Goal: Task Accomplishment & Management: Manage account settings

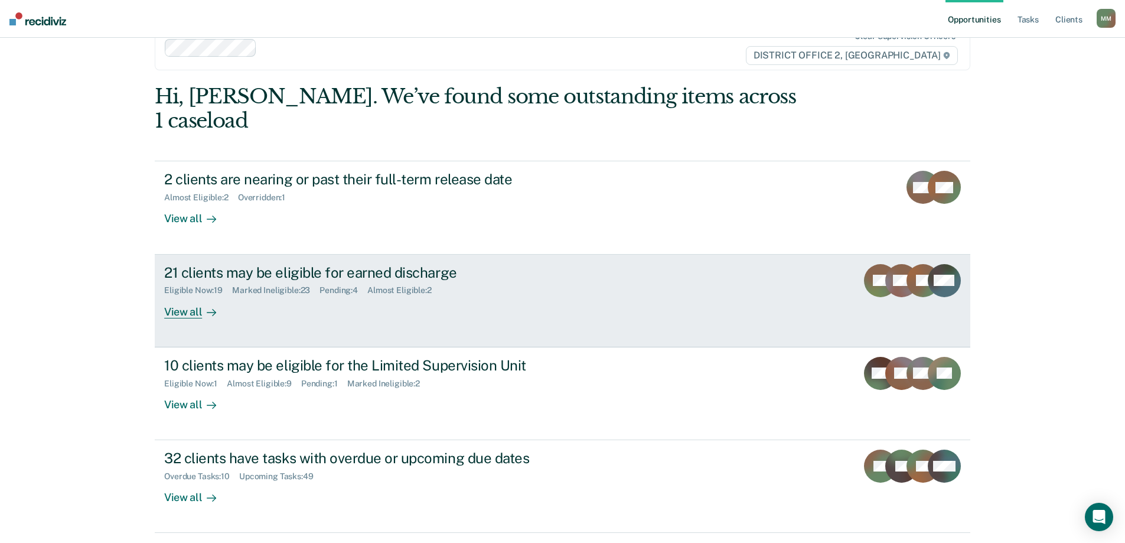
scroll to position [44, 0]
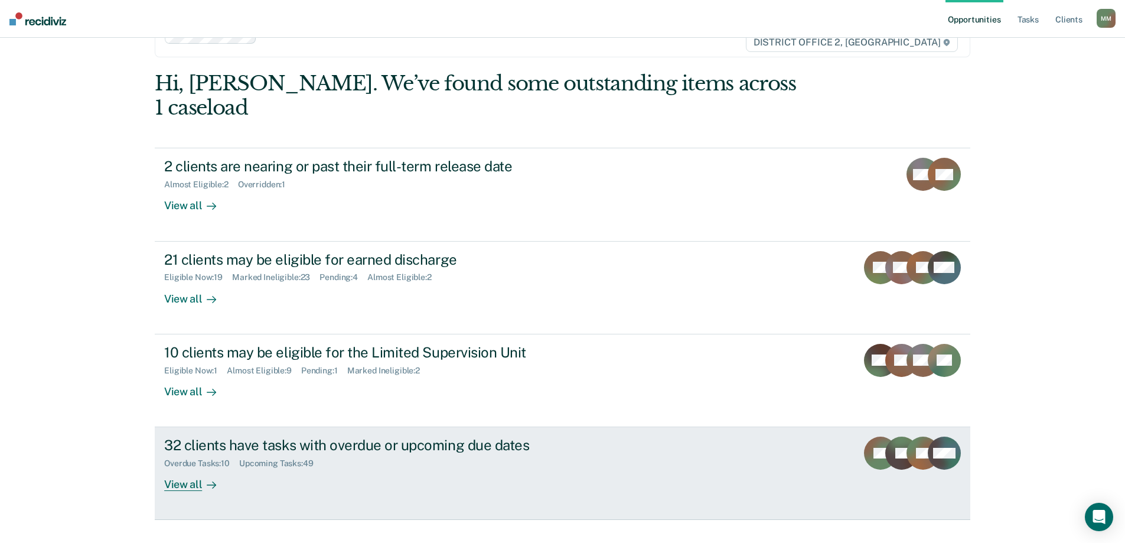
click at [434, 437] on div "32 clients have tasks with overdue or upcoming due dates" at bounding box center [371, 445] width 415 height 17
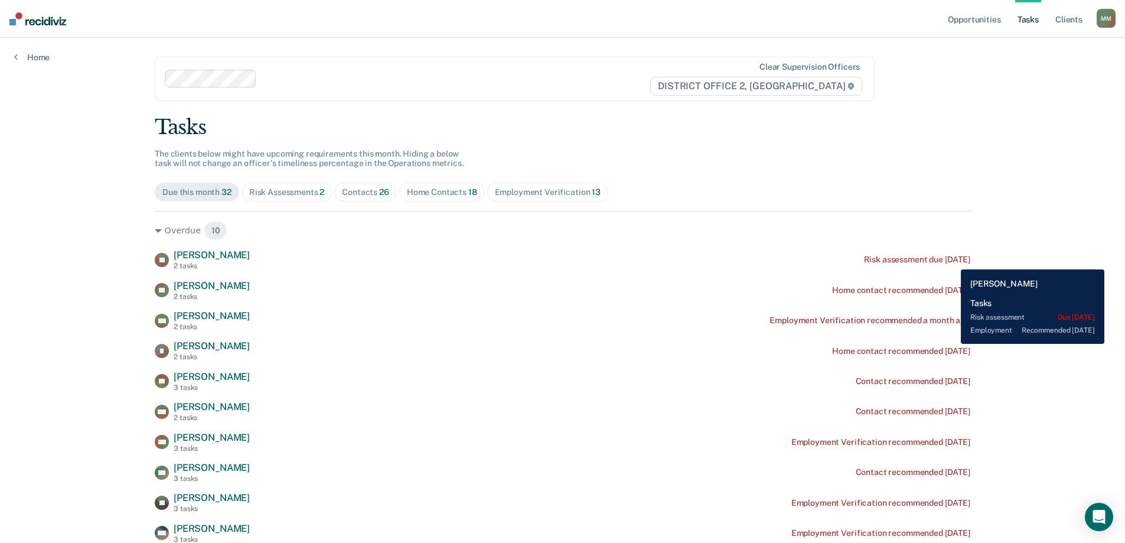
click at [952, 260] on div "Risk assessment due [DATE]" at bounding box center [917, 260] width 106 height 10
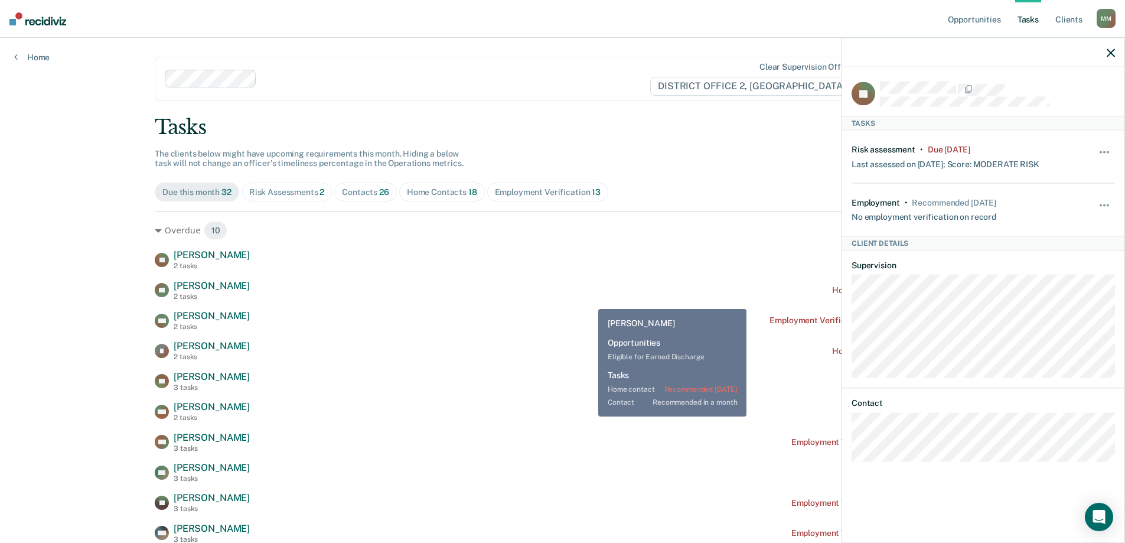
click at [572, 317] on div "MC [PERSON_NAME] 2 tasks Employment Verification recommended a month ago" at bounding box center [563, 320] width 816 height 21
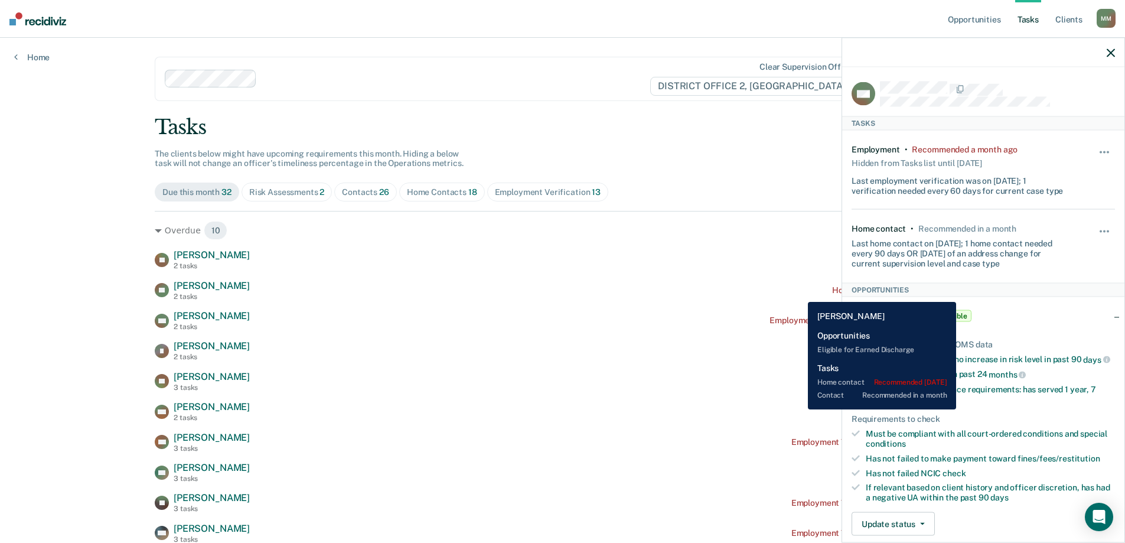
click at [800, 293] on div "ES [PERSON_NAME] 2 tasks Home contact recommended [DATE]" at bounding box center [563, 290] width 816 height 21
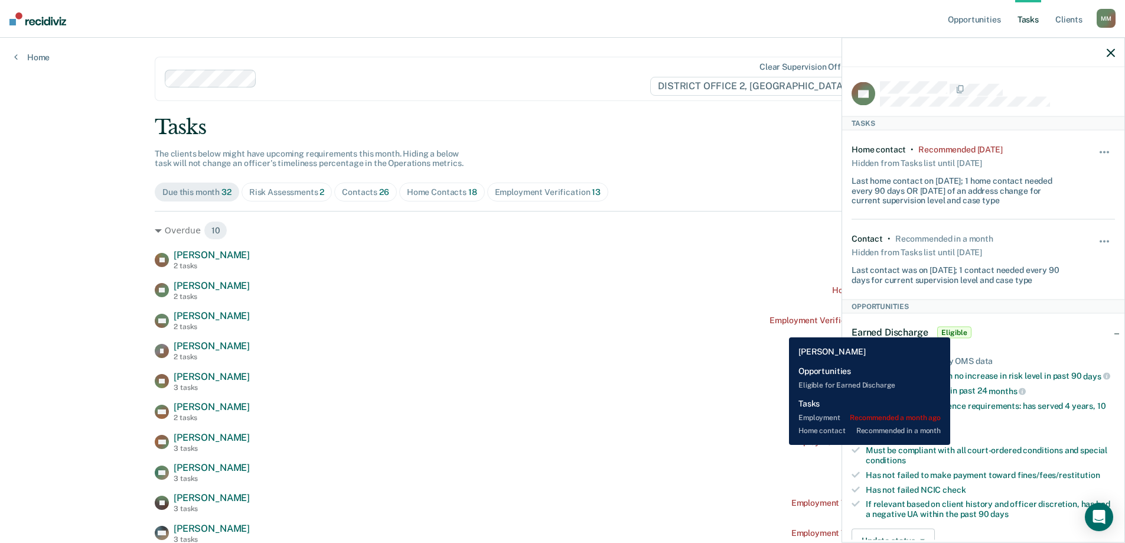
click at [780, 328] on div "MC [PERSON_NAME] 2 tasks Employment Verification recommended a month ago" at bounding box center [563, 320] width 816 height 21
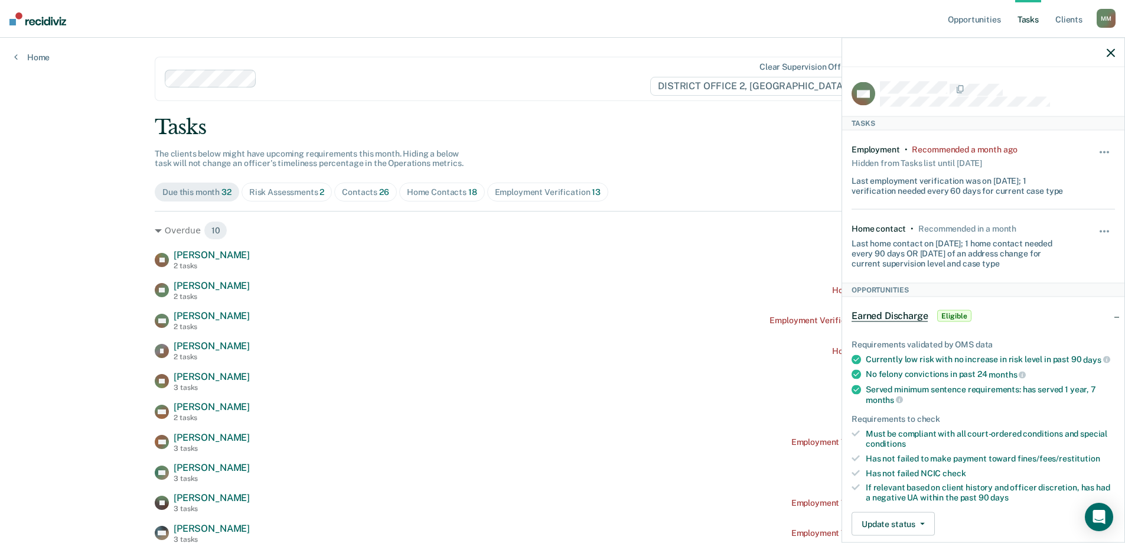
click at [1098, 145] on div "Hide from tasks list for... 7 days 30 days 90 days" at bounding box center [1105, 170] width 20 height 51
click at [1095, 149] on button "button" at bounding box center [1105, 158] width 20 height 19
click at [1066, 205] on button "7 days" at bounding box center [1072, 208] width 85 height 19
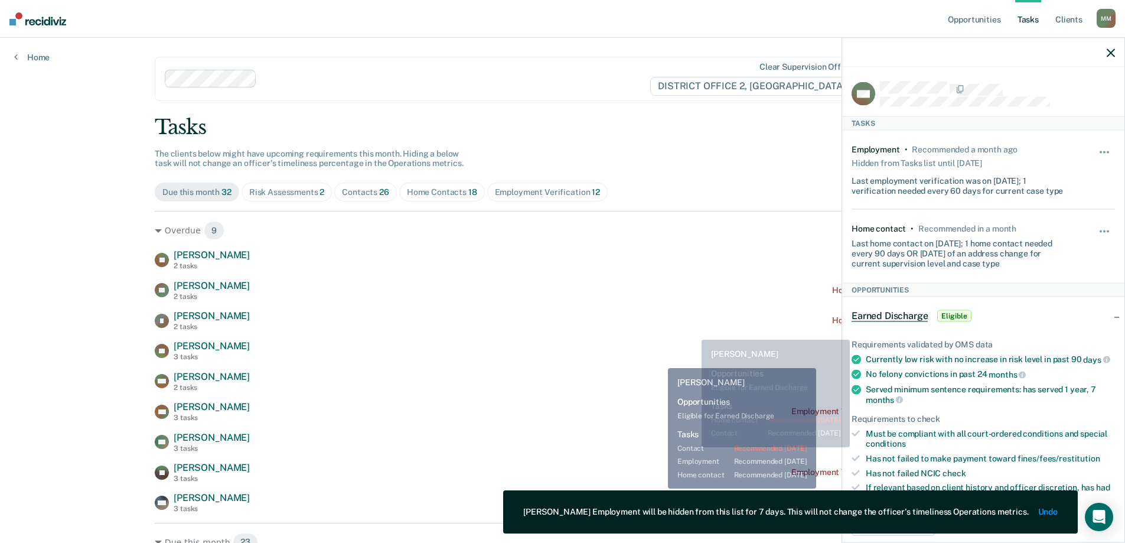
click at [656, 363] on div "[PERSON_NAME] 2 tasks Risk assessment due [DATE] ES [PERSON_NAME] 2 tasks Home …" at bounding box center [563, 381] width 816 height 264
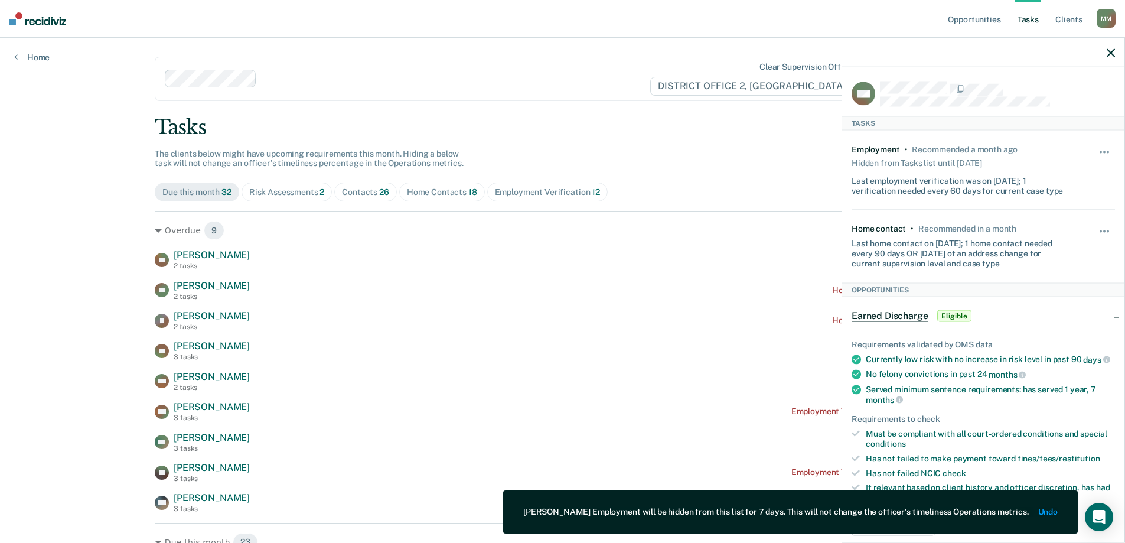
click at [1115, 58] on div at bounding box center [983, 53] width 282 height 30
click at [568, 197] on div "Employment Verification 12" at bounding box center [547, 192] width 105 height 10
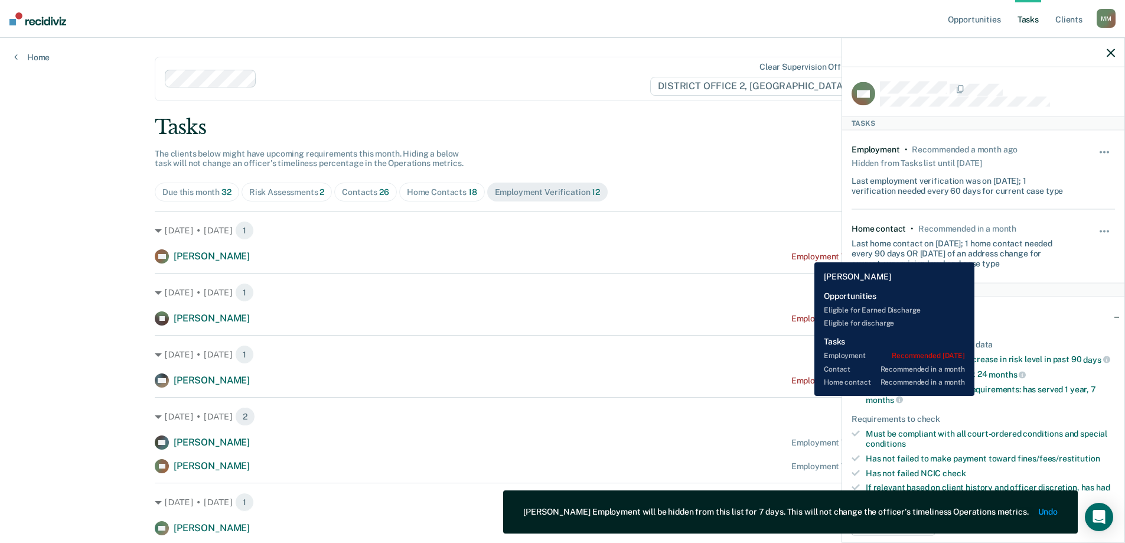
click at [806, 253] on div "Employment Verification recommended [DATE]" at bounding box center [881, 257] width 179 height 10
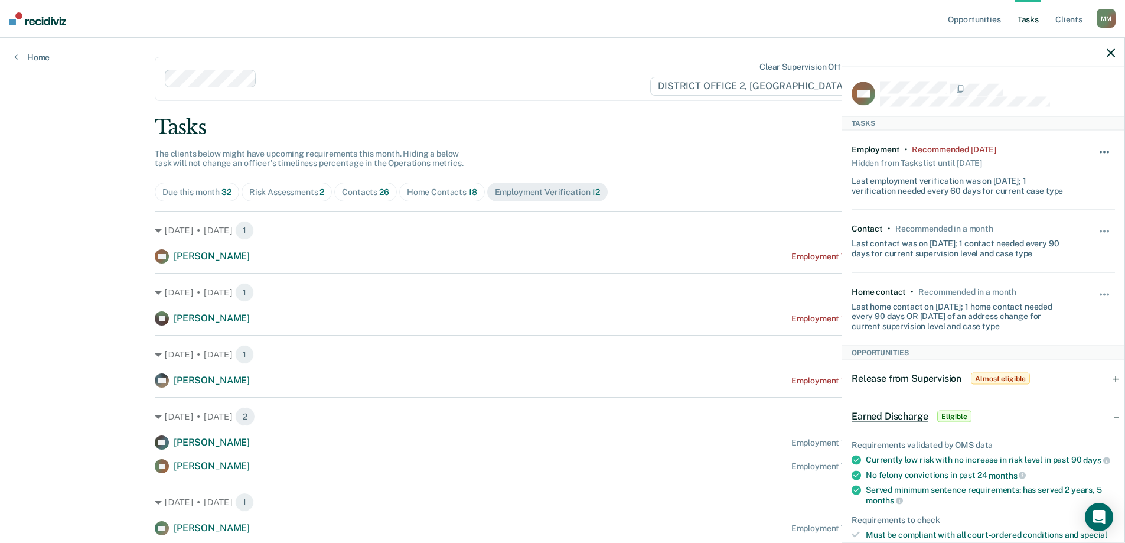
click at [1095, 152] on button "button" at bounding box center [1105, 158] width 20 height 19
click at [1061, 223] on button "30 days" at bounding box center [1072, 227] width 85 height 19
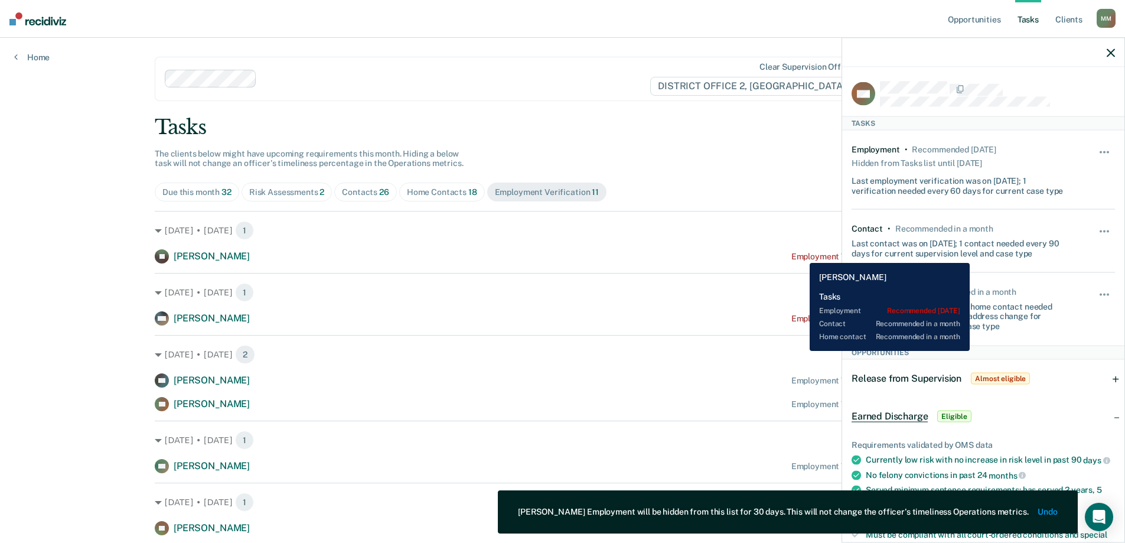
click at [801, 254] on div "Employment Verification recommended [DATE]" at bounding box center [881, 257] width 179 height 10
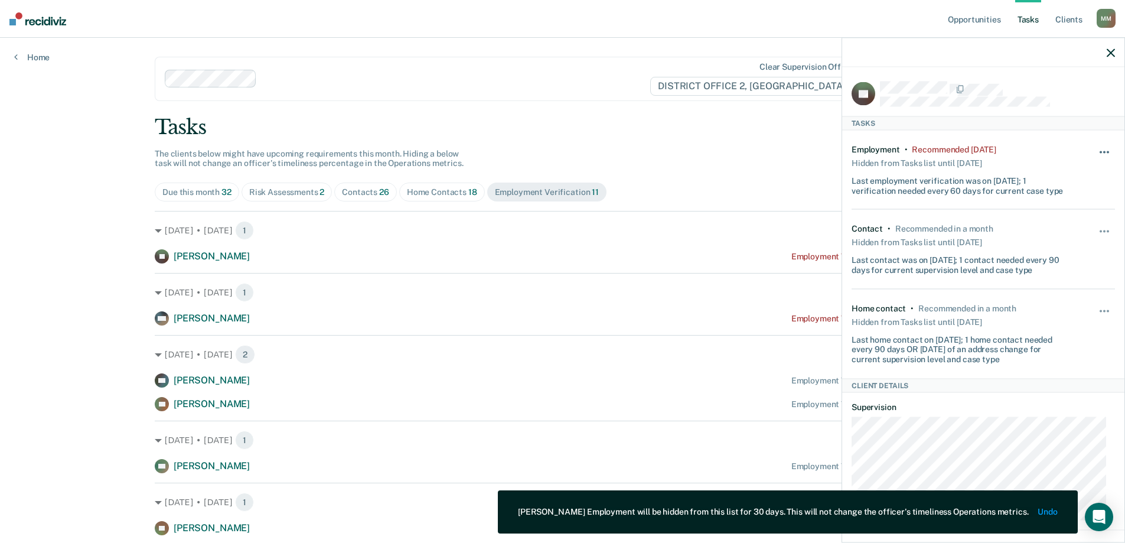
click at [1102, 151] on button "button" at bounding box center [1105, 158] width 20 height 19
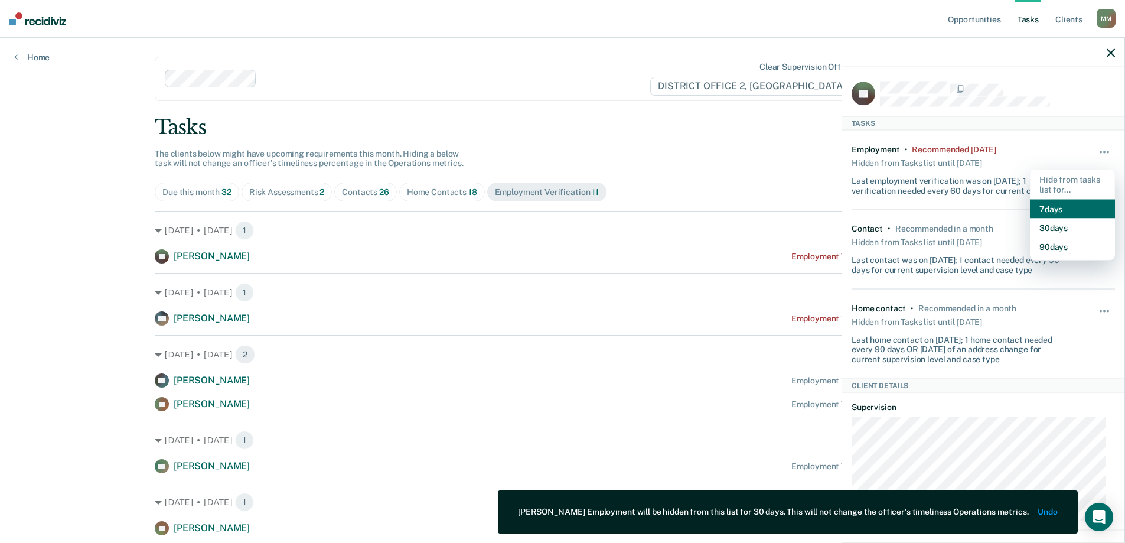
click at [1051, 212] on button "7 days" at bounding box center [1072, 208] width 85 height 19
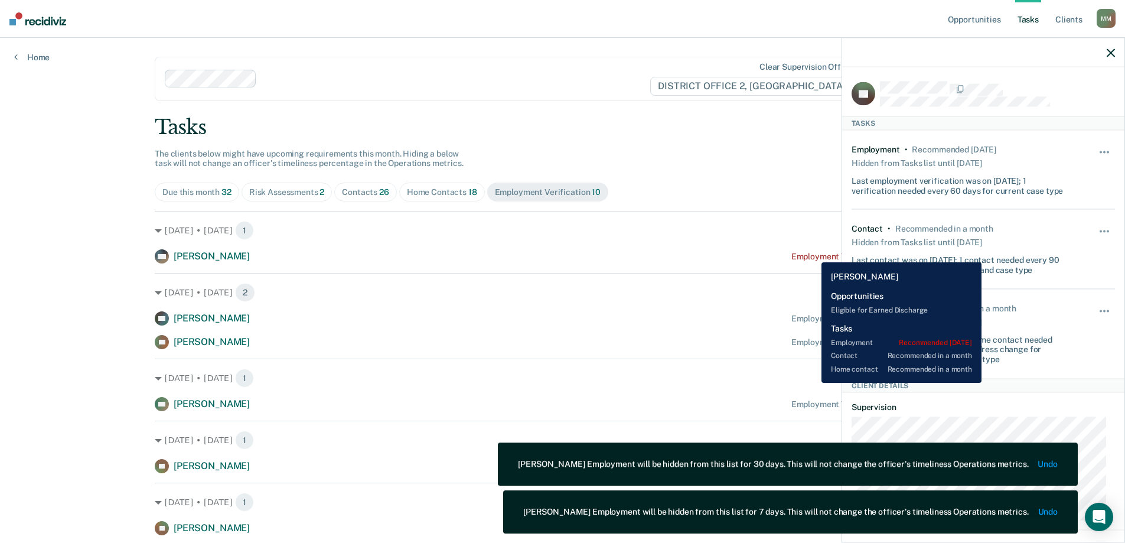
click at [813, 253] on div "Employment Verification recommended [DATE]" at bounding box center [881, 257] width 179 height 10
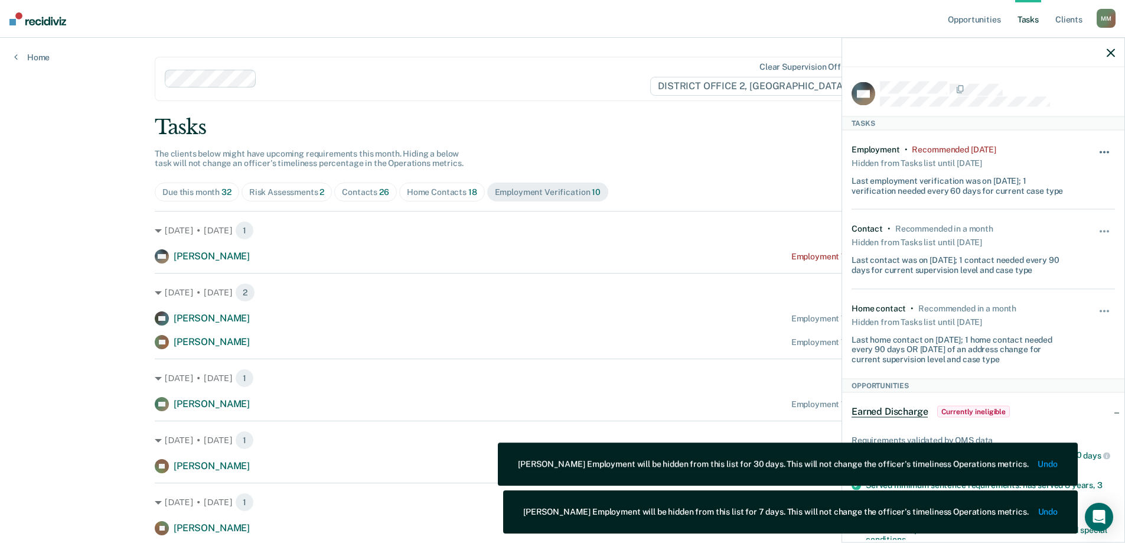
click at [1095, 149] on button "button" at bounding box center [1105, 158] width 20 height 19
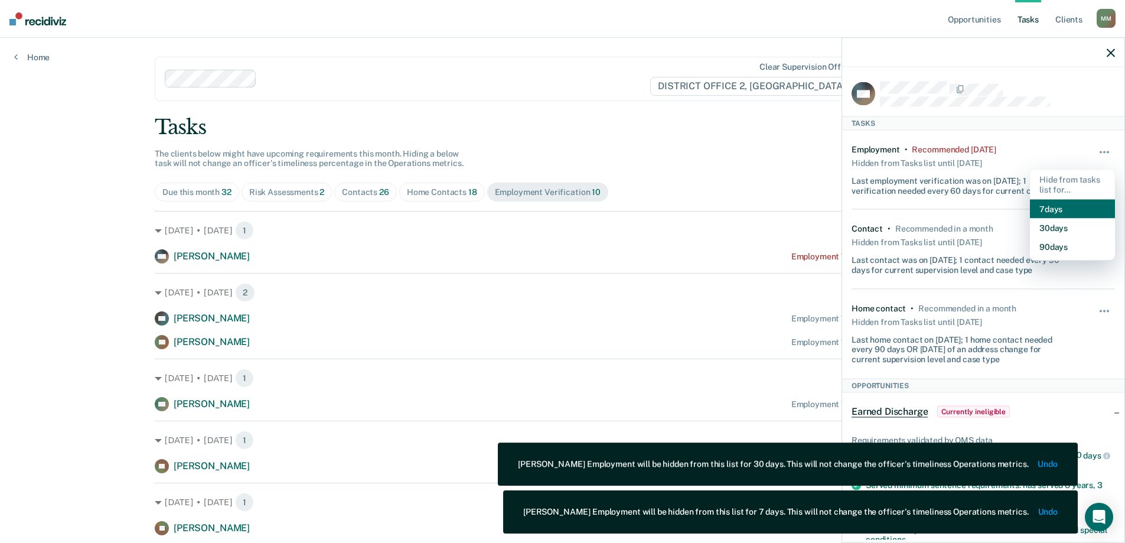
click at [1067, 206] on button "7 days" at bounding box center [1072, 208] width 85 height 19
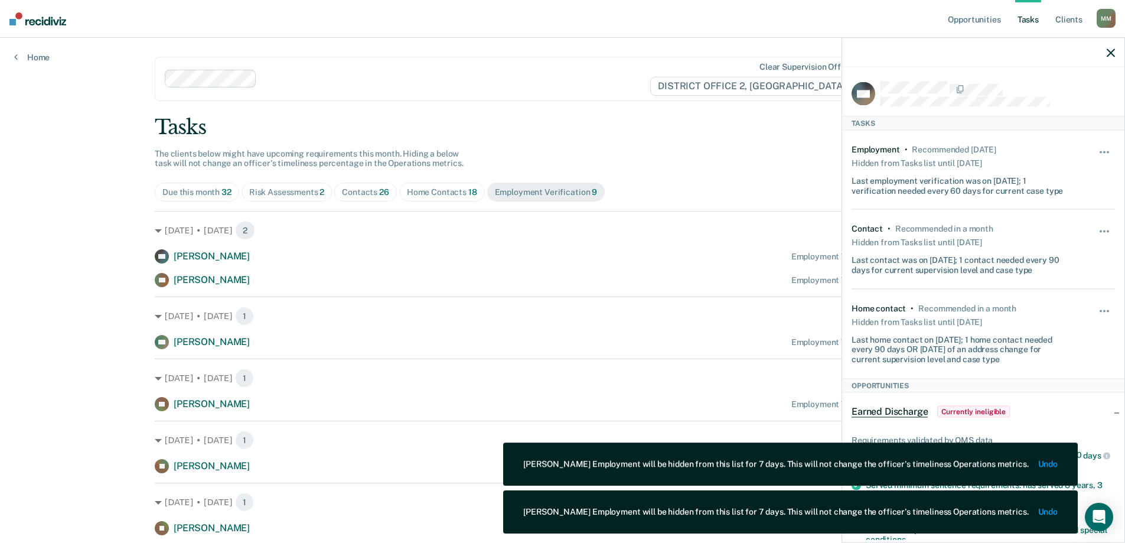
click at [455, 191] on div "Home Contacts 18" at bounding box center [442, 192] width 70 height 10
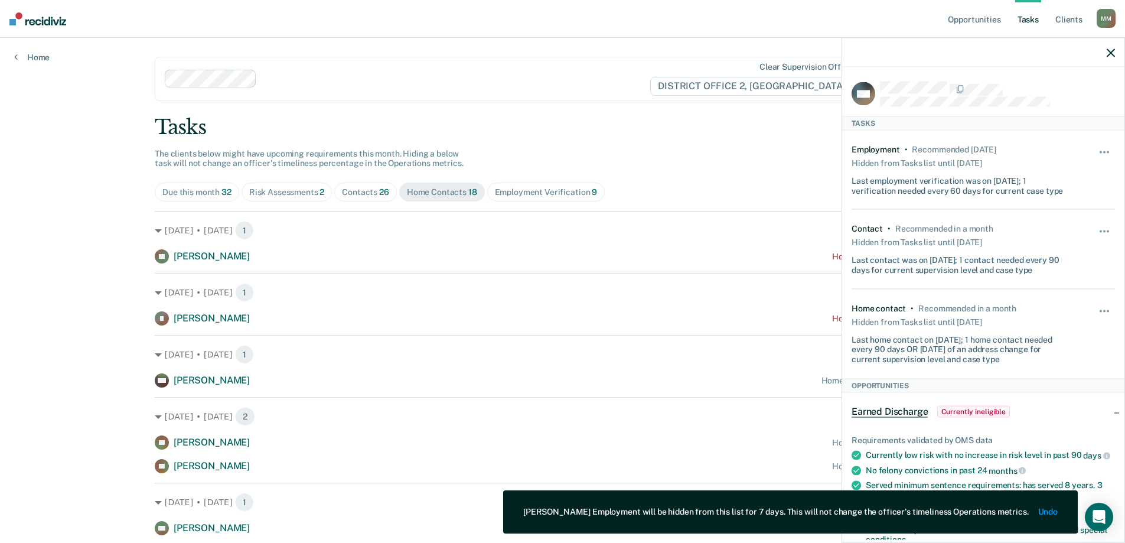
click at [1118, 57] on div at bounding box center [983, 53] width 282 height 30
click at [1109, 56] on icon "button" at bounding box center [1111, 52] width 8 height 8
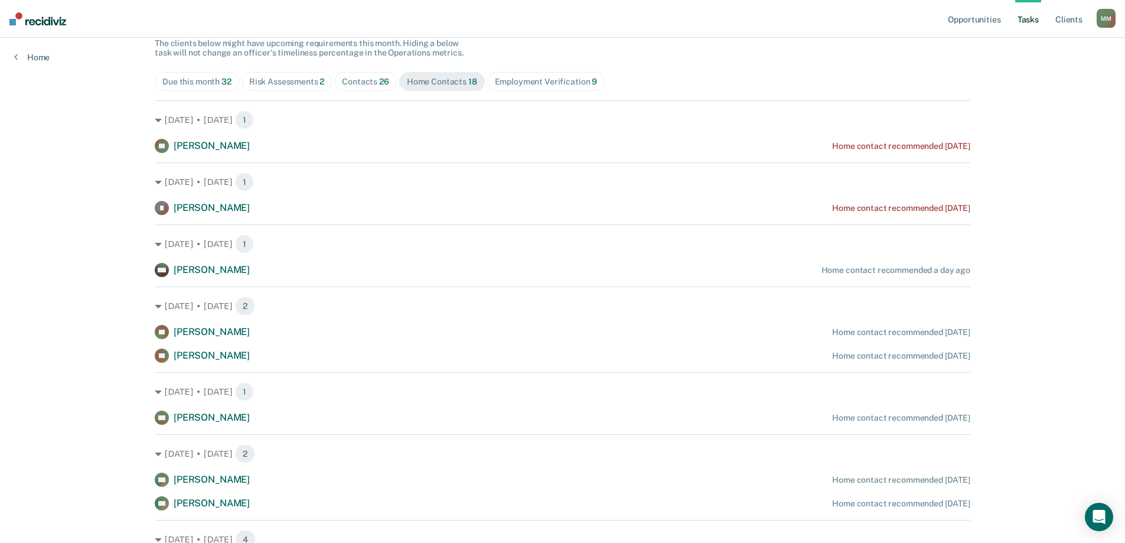
scroll to position [59, 0]
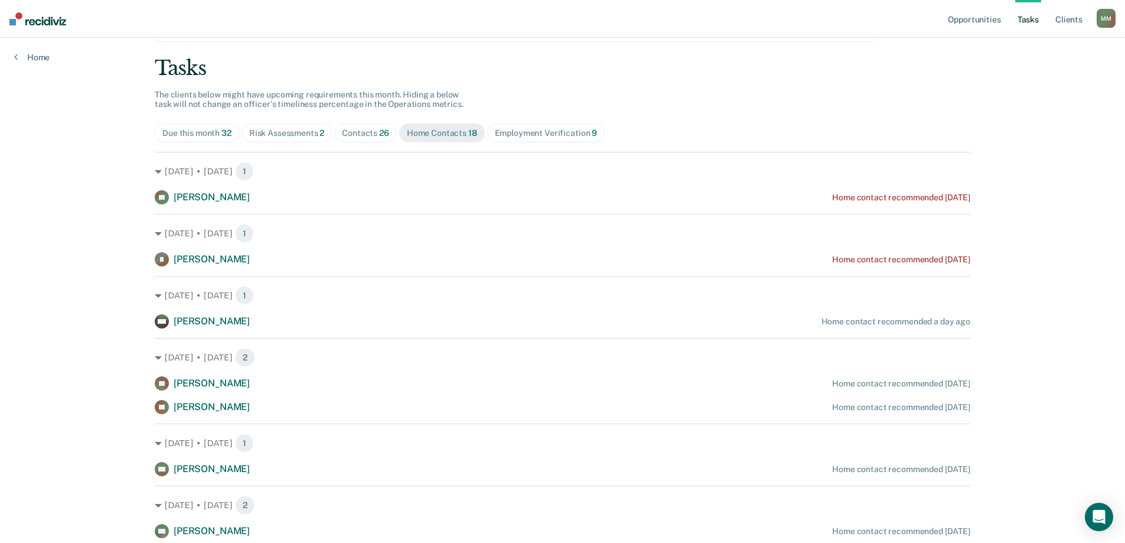
click at [375, 138] on div "Contacts 26" at bounding box center [365, 133] width 47 height 10
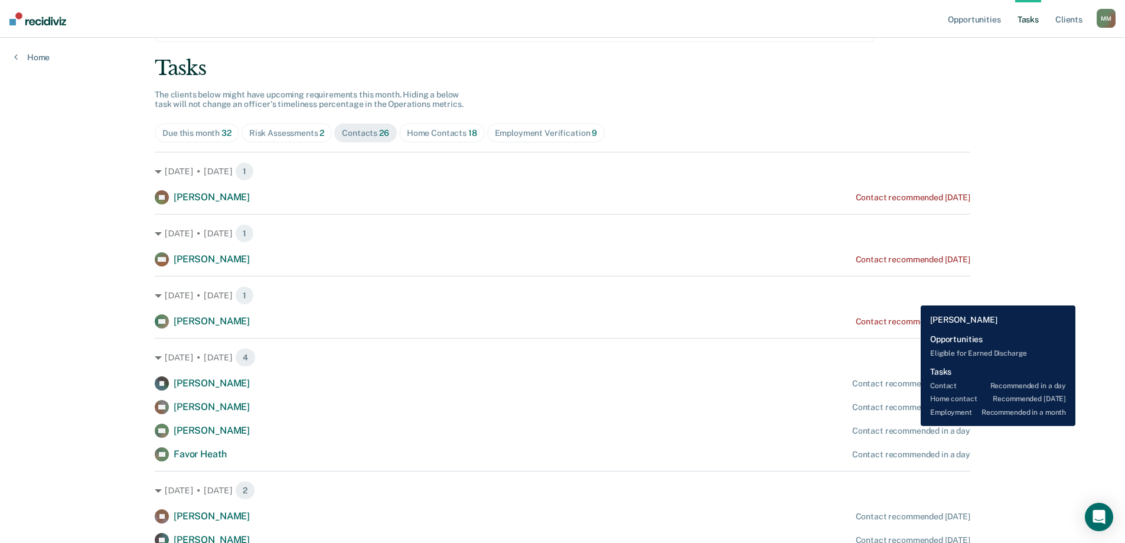
click at [913, 426] on div "Contact recommended in a day" at bounding box center [911, 431] width 118 height 10
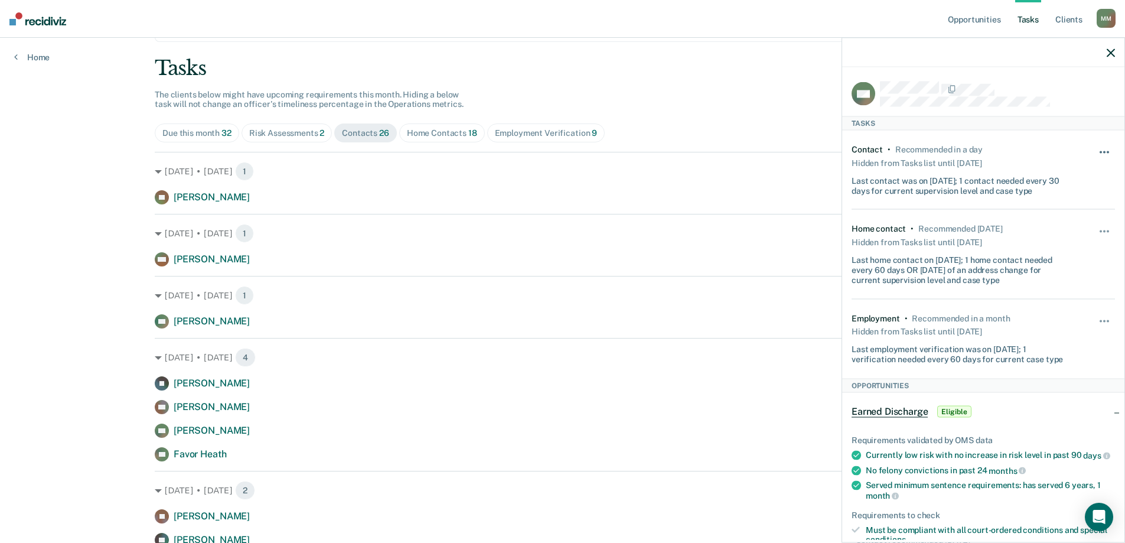
click at [1096, 154] on button "button" at bounding box center [1105, 158] width 20 height 19
click at [1070, 200] on button "7 days" at bounding box center [1072, 208] width 85 height 19
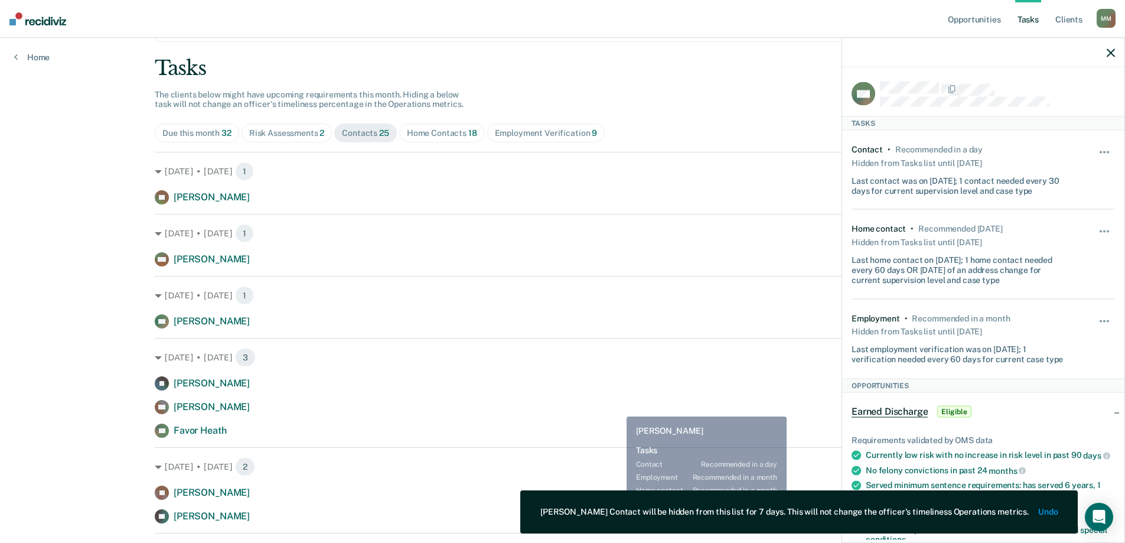
click at [618, 408] on div "AA [PERSON_NAME] Contact recommended in a day" at bounding box center [563, 407] width 816 height 14
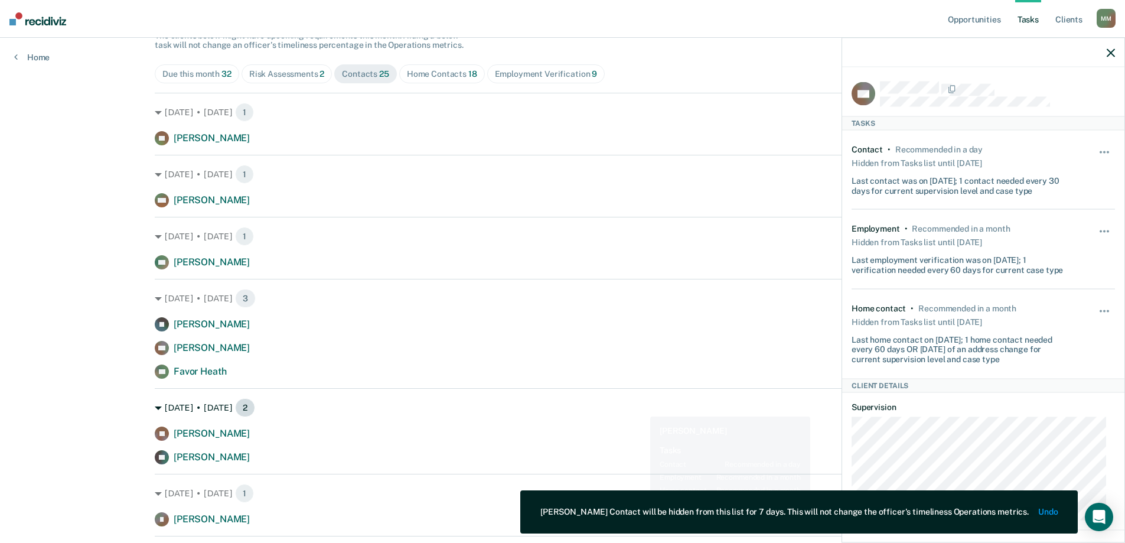
scroll to position [236, 0]
